Goal: Task Accomplishment & Management: Manage account settings

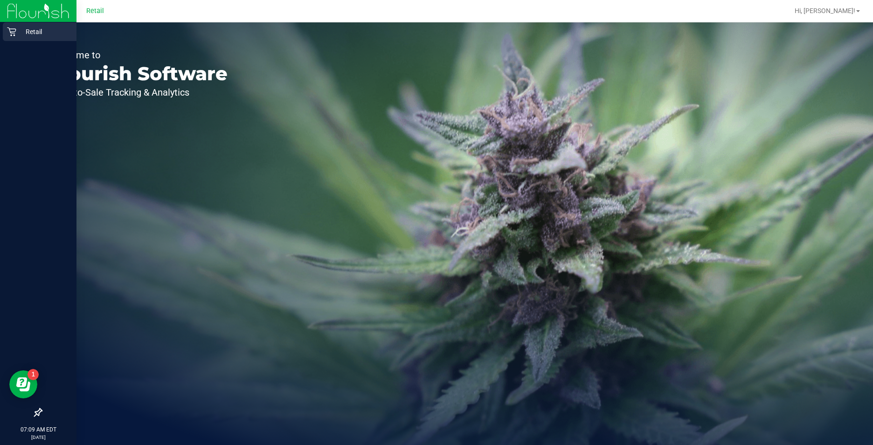
click at [17, 32] on p "Retail" at bounding box center [44, 31] width 56 height 11
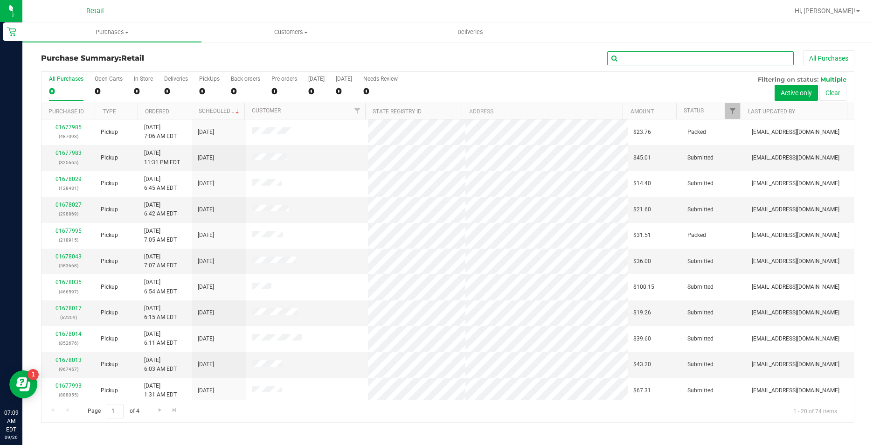
click at [638, 56] on input "text" at bounding box center [700, 58] width 187 height 14
type input "694"
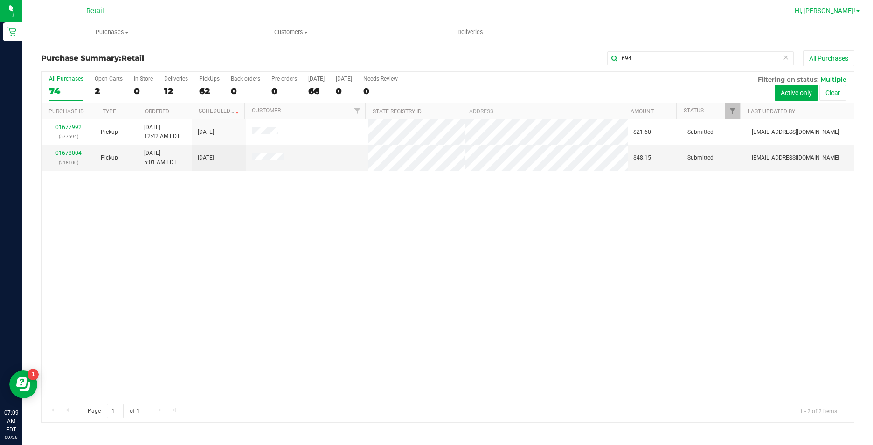
click at [848, 15] on link "Hi, [PERSON_NAME]!" at bounding box center [827, 11] width 73 height 10
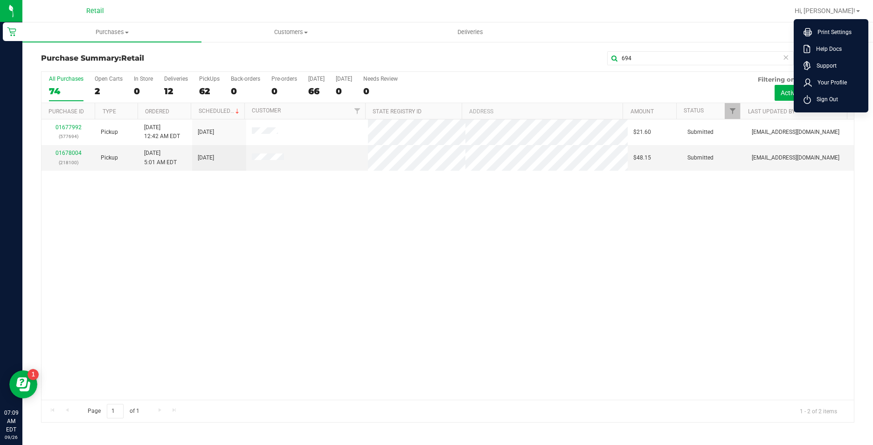
click at [824, 94] on li "Sign Out" at bounding box center [831, 99] width 70 height 17
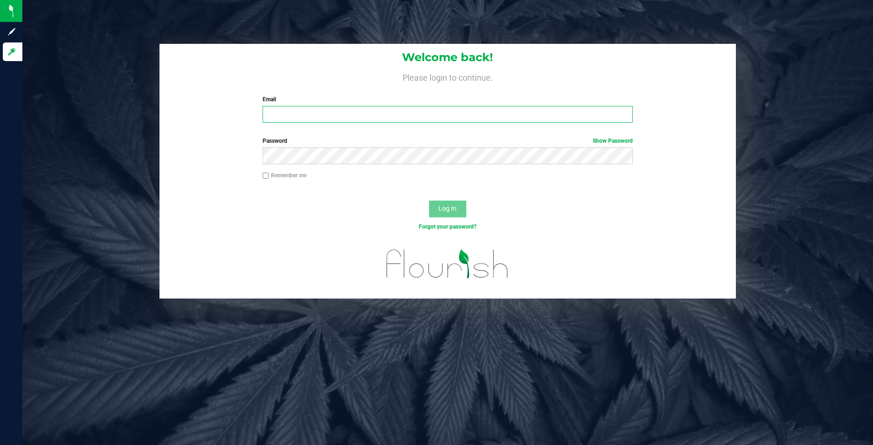
type input "[EMAIL_ADDRESS][DOMAIN_NAME]"
click at [454, 208] on span "Log In" at bounding box center [447, 208] width 18 height 7
